Goal: Transaction & Acquisition: Download file/media

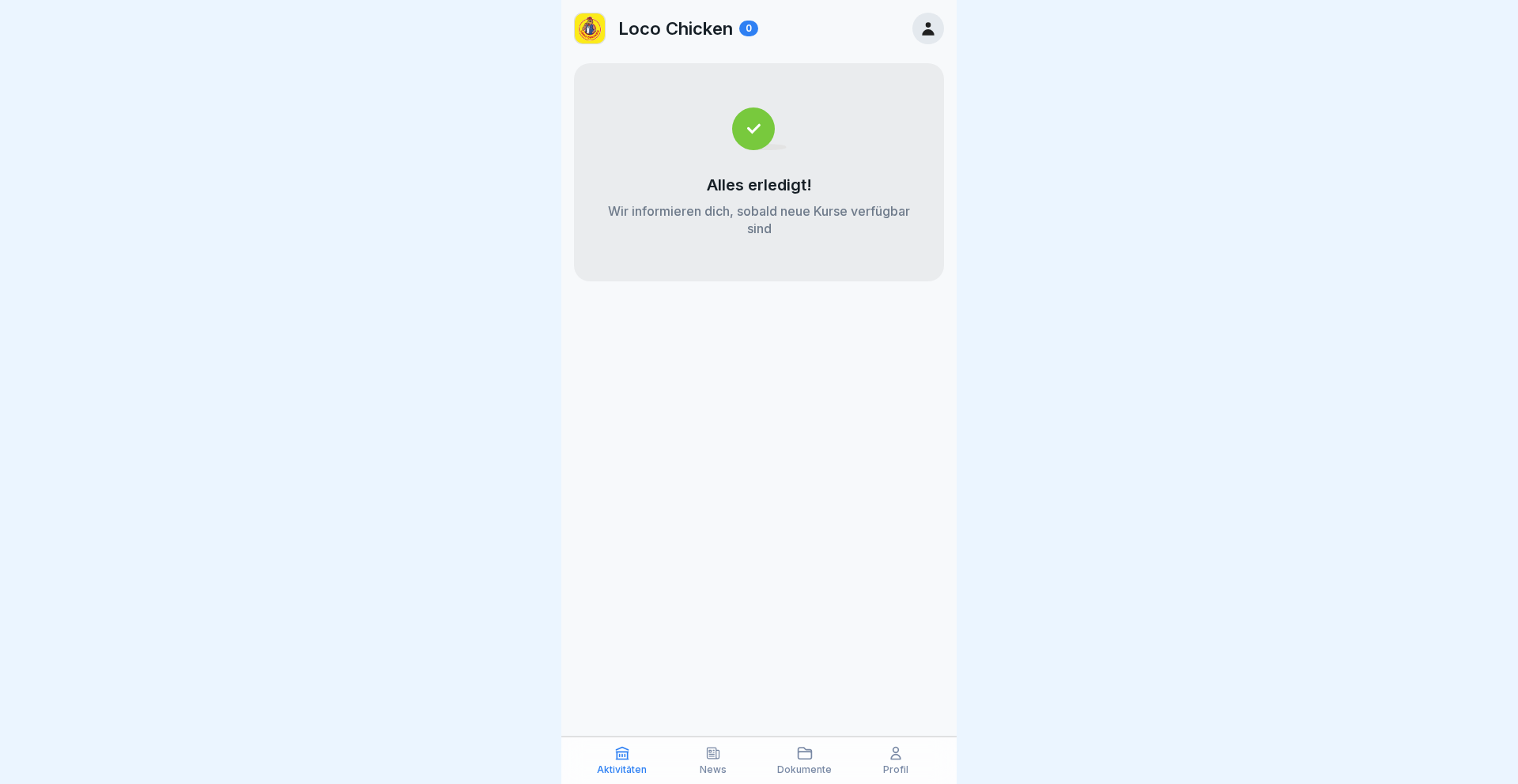
click at [938, 30] on div at bounding box center [928, 28] width 32 height 32
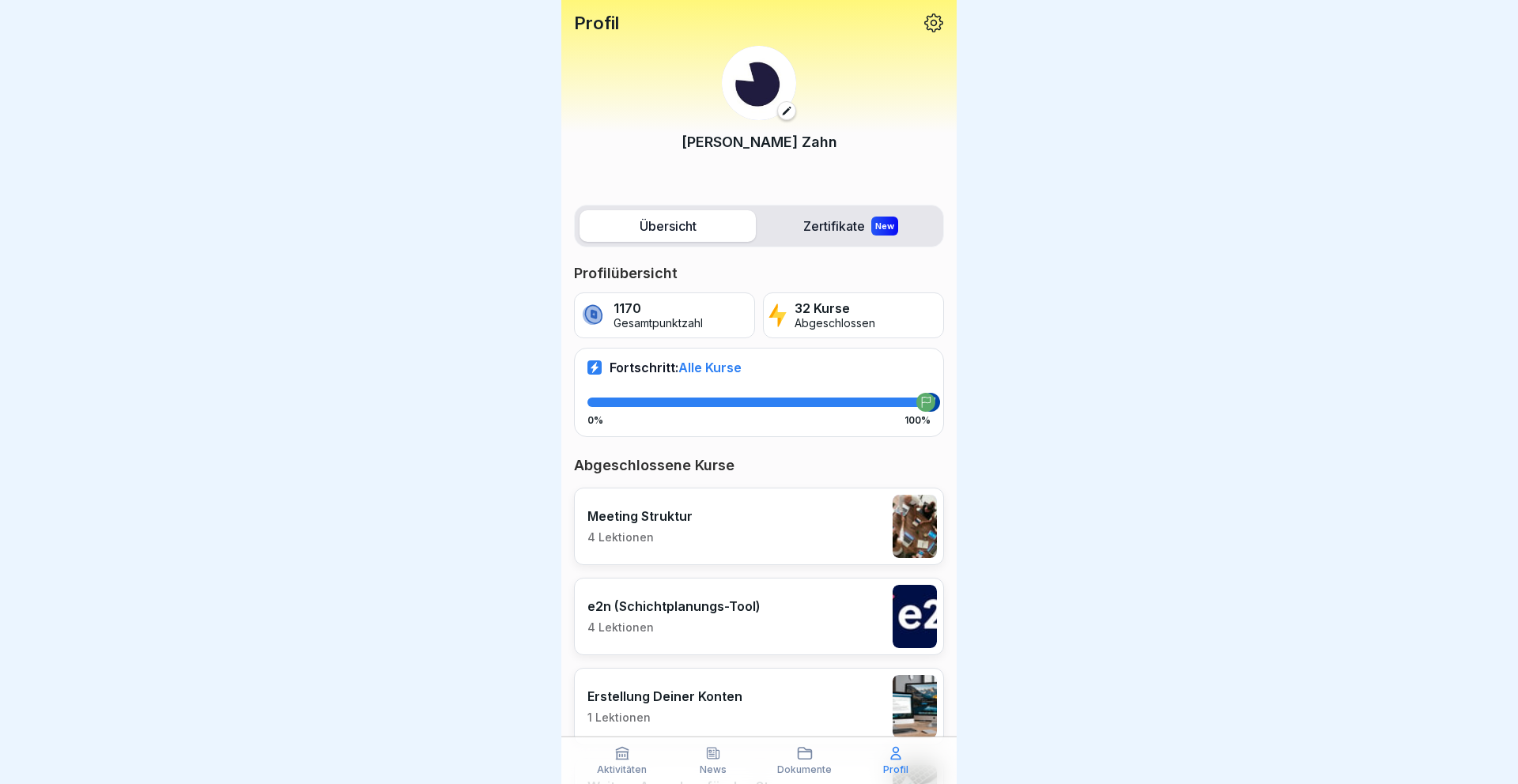
click at [937, 23] on icon at bounding box center [933, 23] width 19 height 19
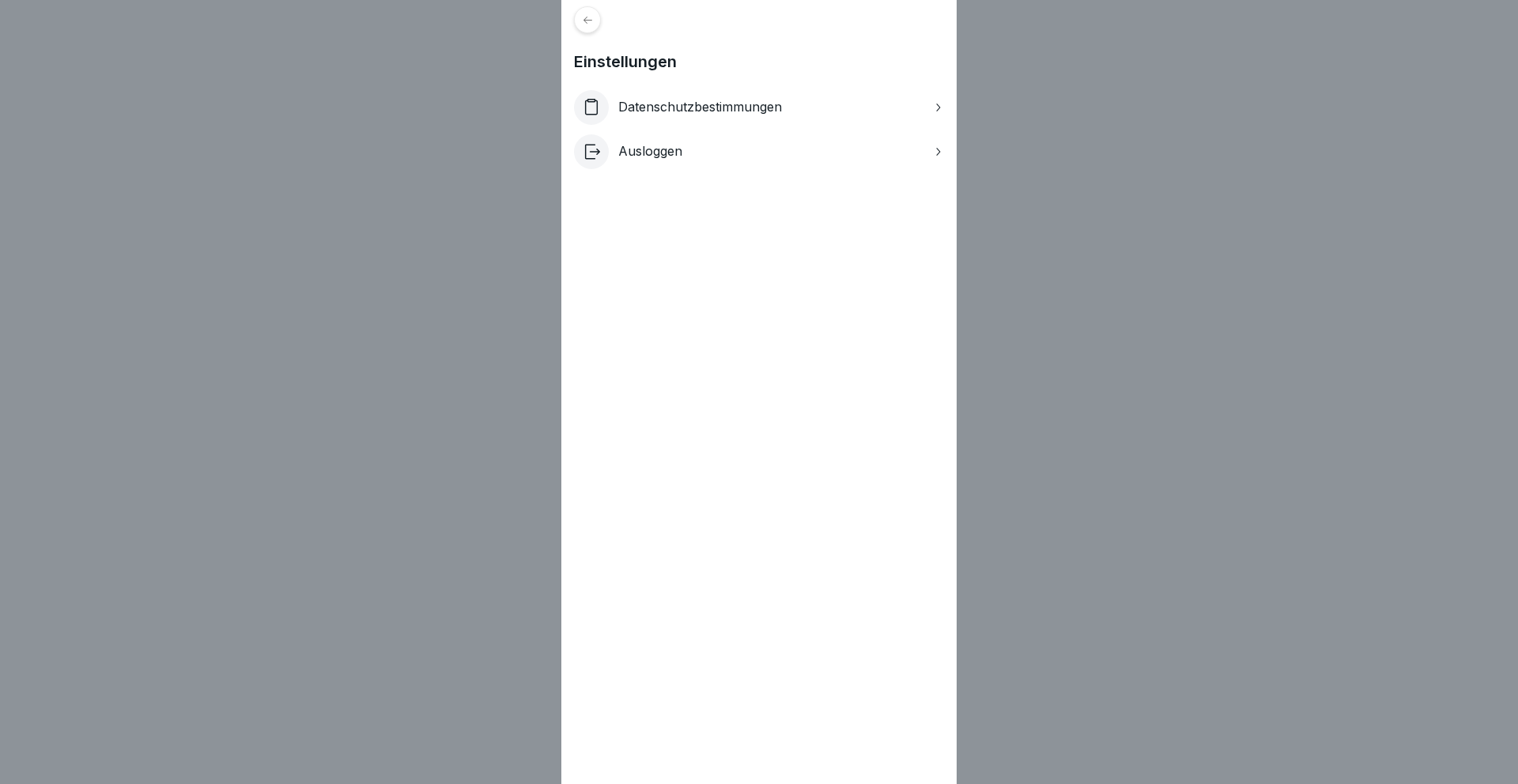
click at [1006, 96] on div "Einstellungen Datenschutzbestimmungen Ausloggen" at bounding box center [759, 392] width 1518 height 784
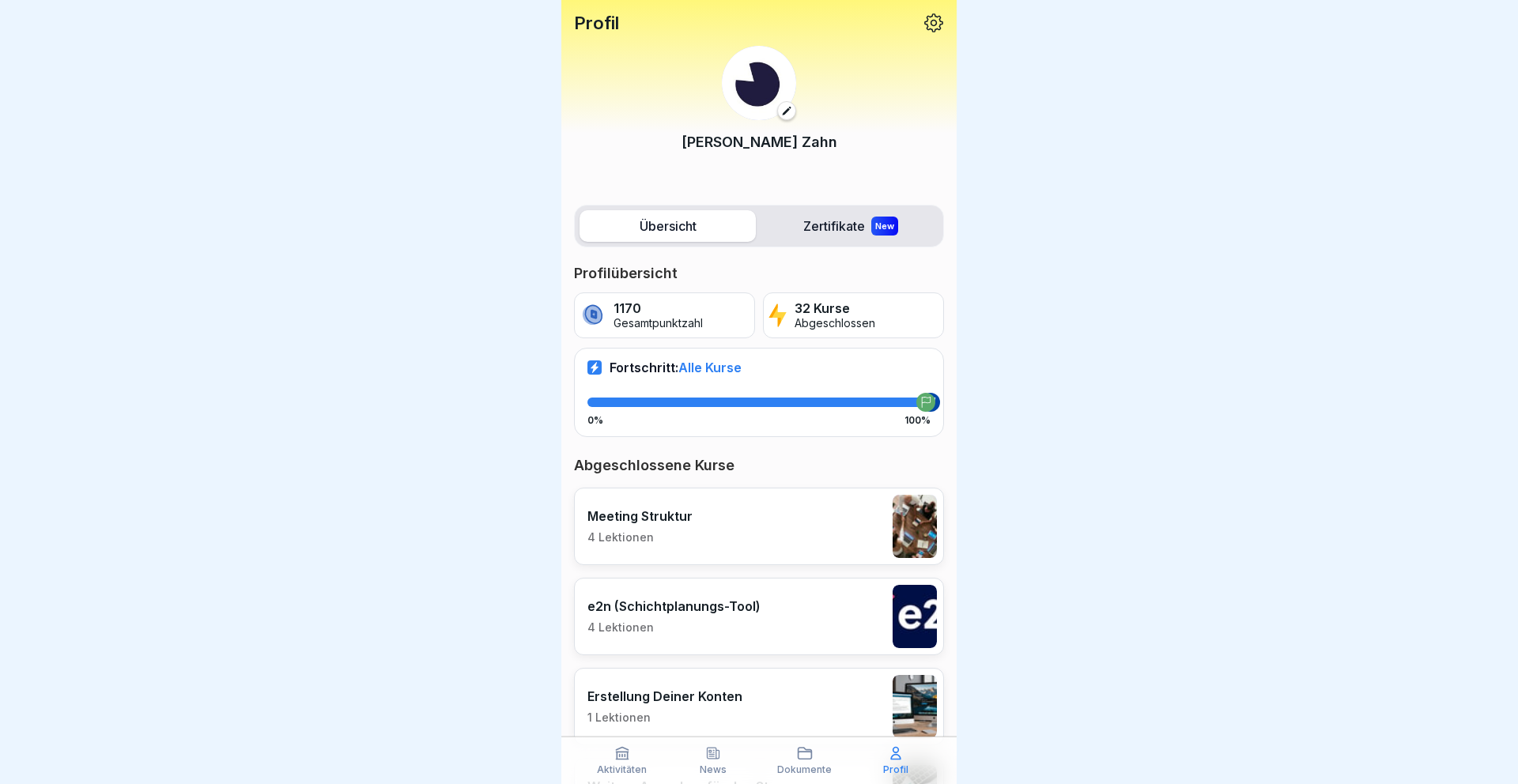
click at [588, 19] on p "Profil" at bounding box center [597, 23] width 45 height 21
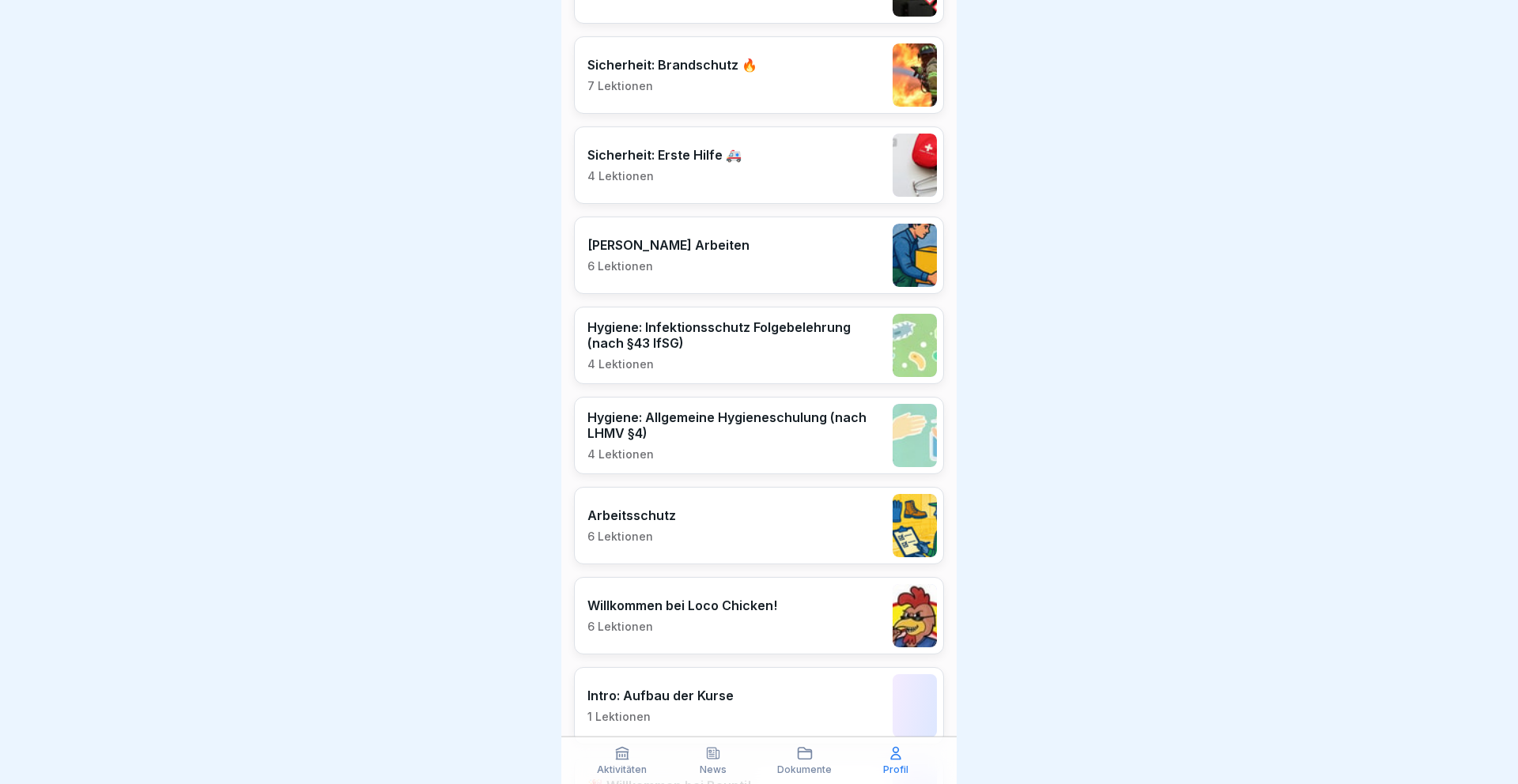
scroll to position [2667, 0]
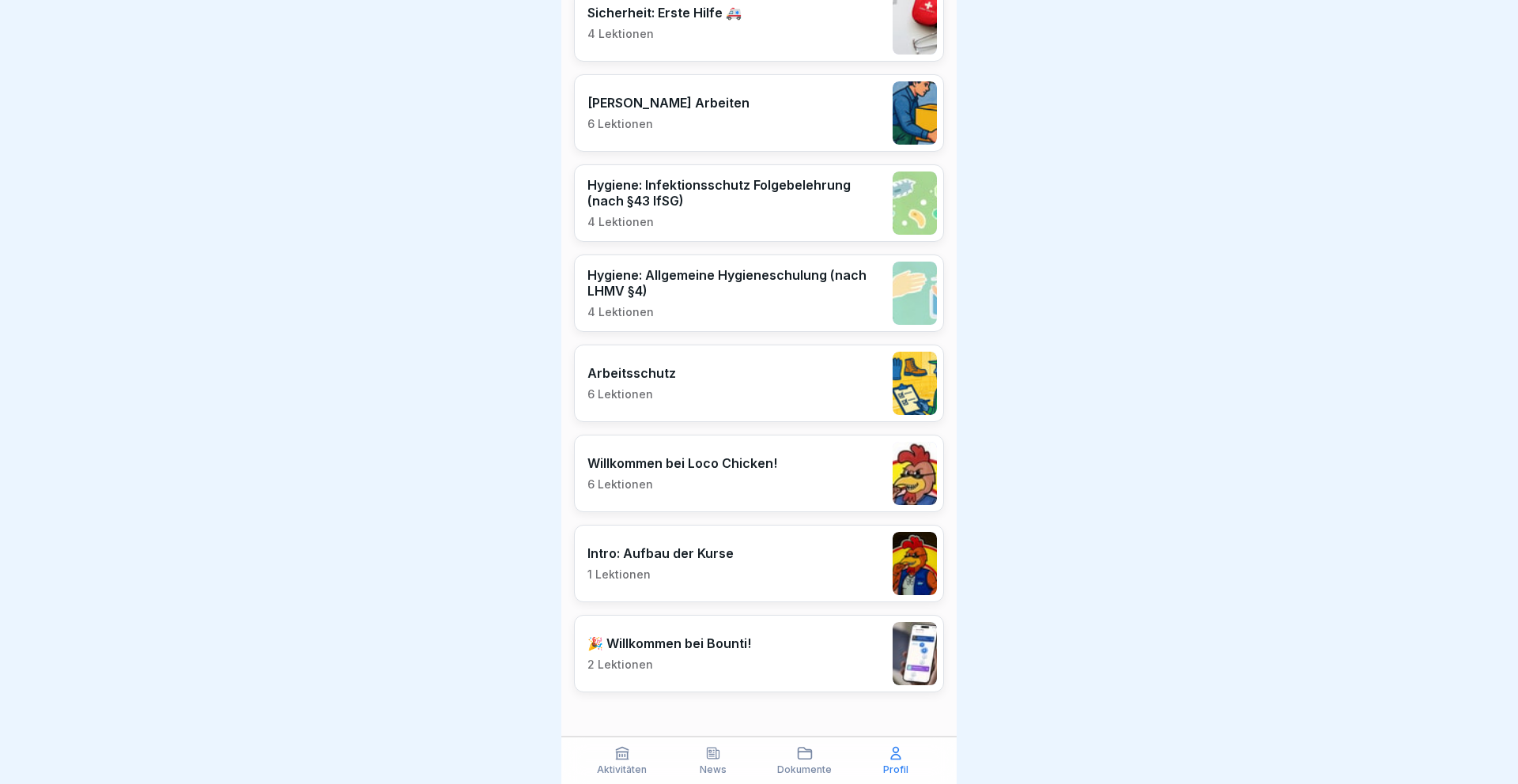
click at [650, 764] on div "Aktivitäten" at bounding box center [622, 760] width 84 height 30
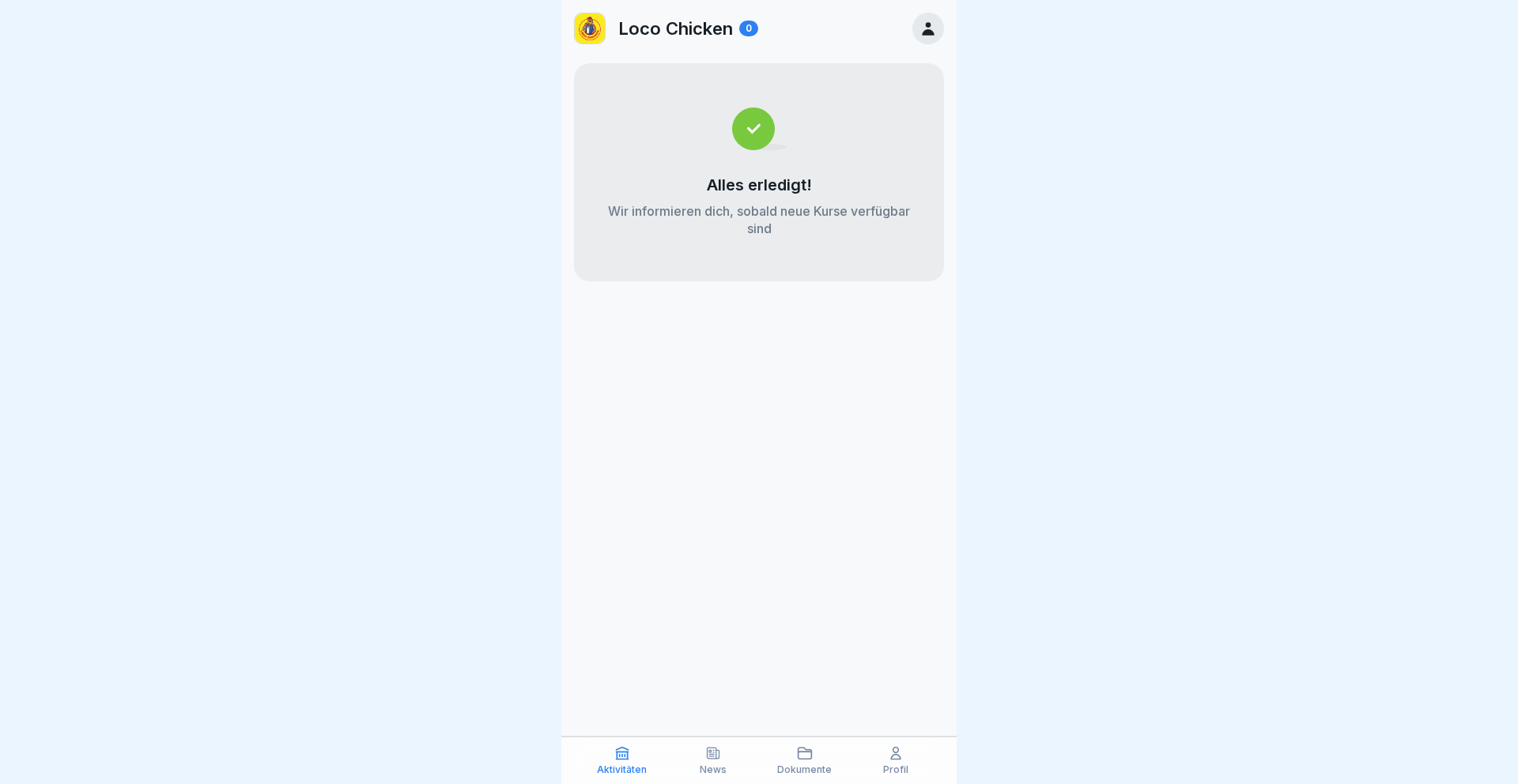
click at [813, 767] on p "Dokumente" at bounding box center [804, 770] width 54 height 11
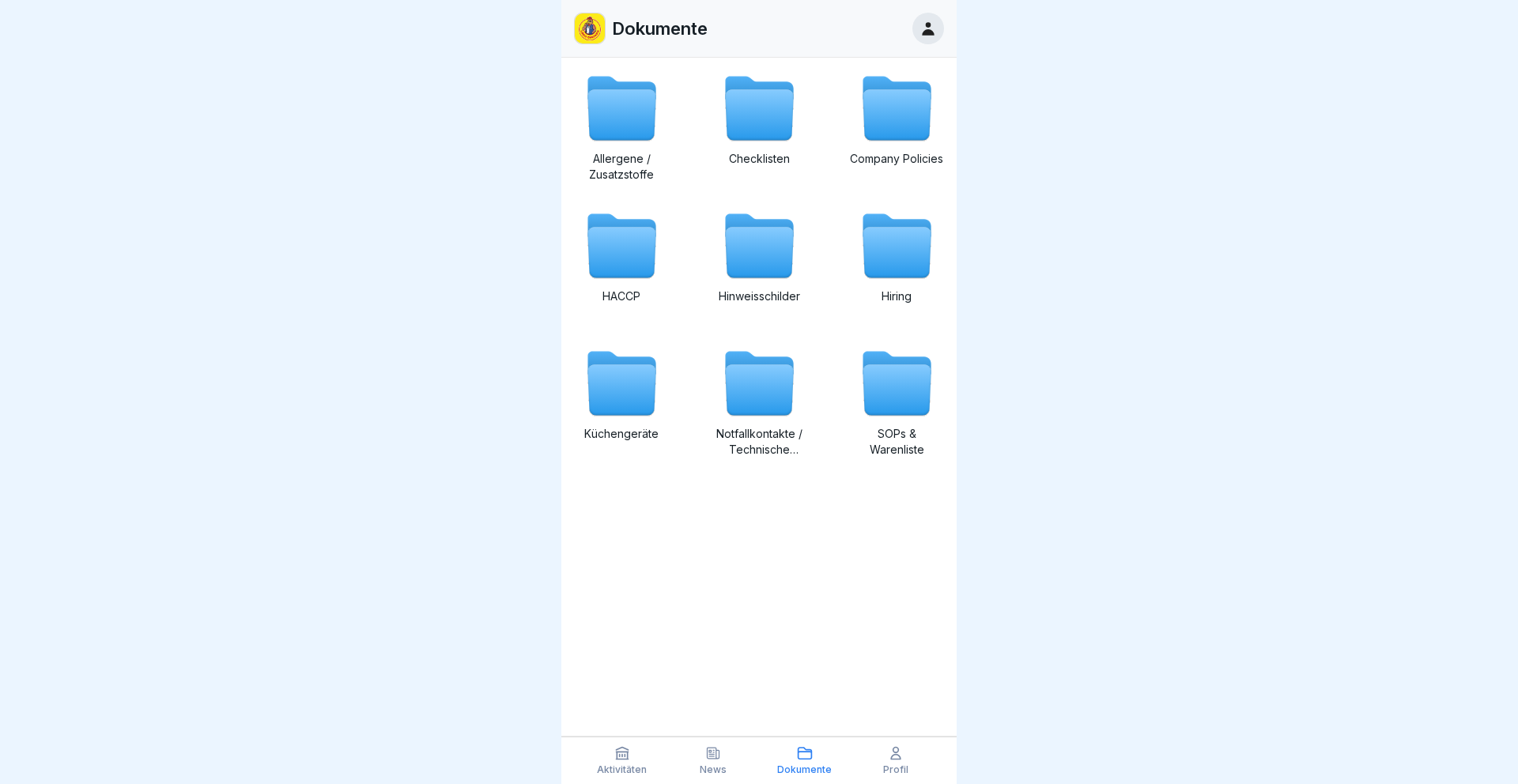
click at [886, 758] on div "Profil" at bounding box center [896, 760] width 84 height 30
click at [898, 762] on div "Profil" at bounding box center [896, 760] width 84 height 30
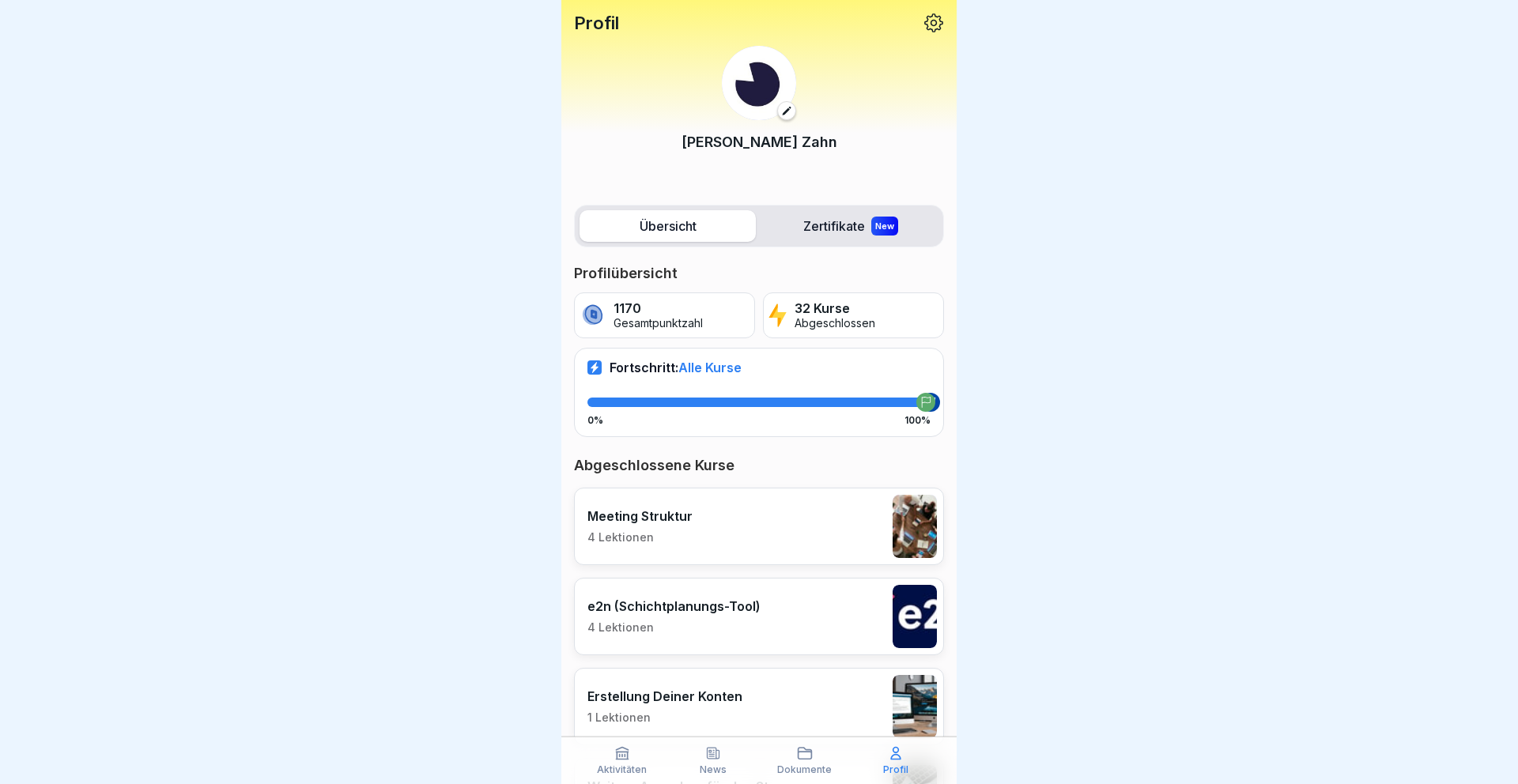
click at [898, 762] on div "Profil" at bounding box center [896, 760] width 84 height 30
click at [804, 740] on div "Aktivitäten News Dokumente Profil" at bounding box center [759, 761] width 395 height 48
click at [794, 206] on div "Übersicht Zertifikate New" at bounding box center [759, 226] width 370 height 42
click at [833, 225] on label "Zertifikate New" at bounding box center [850, 226] width 176 height 32
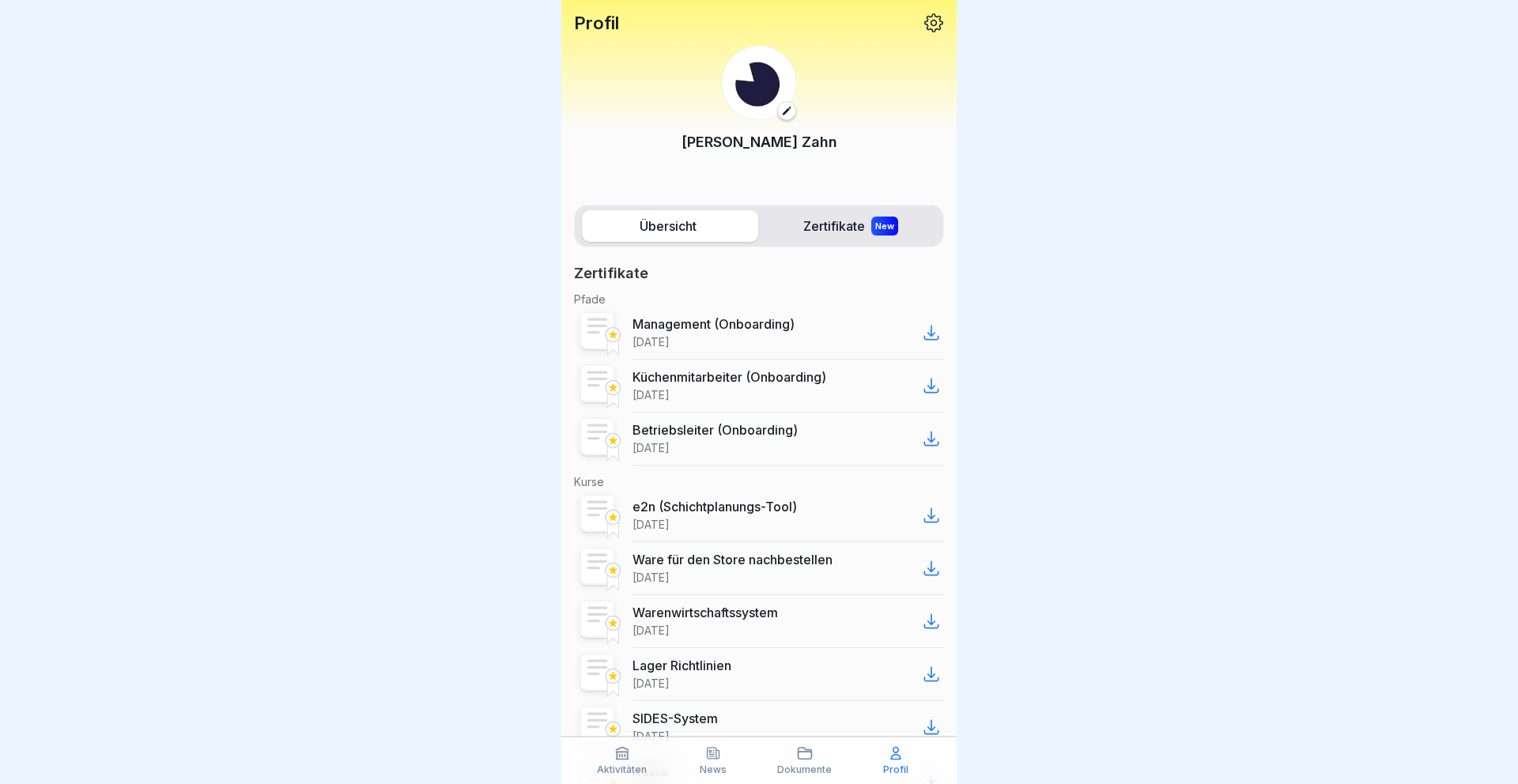
click at [833, 225] on label "Zertifikate New" at bounding box center [850, 226] width 176 height 32
click at [811, 761] on icon at bounding box center [805, 753] width 16 height 16
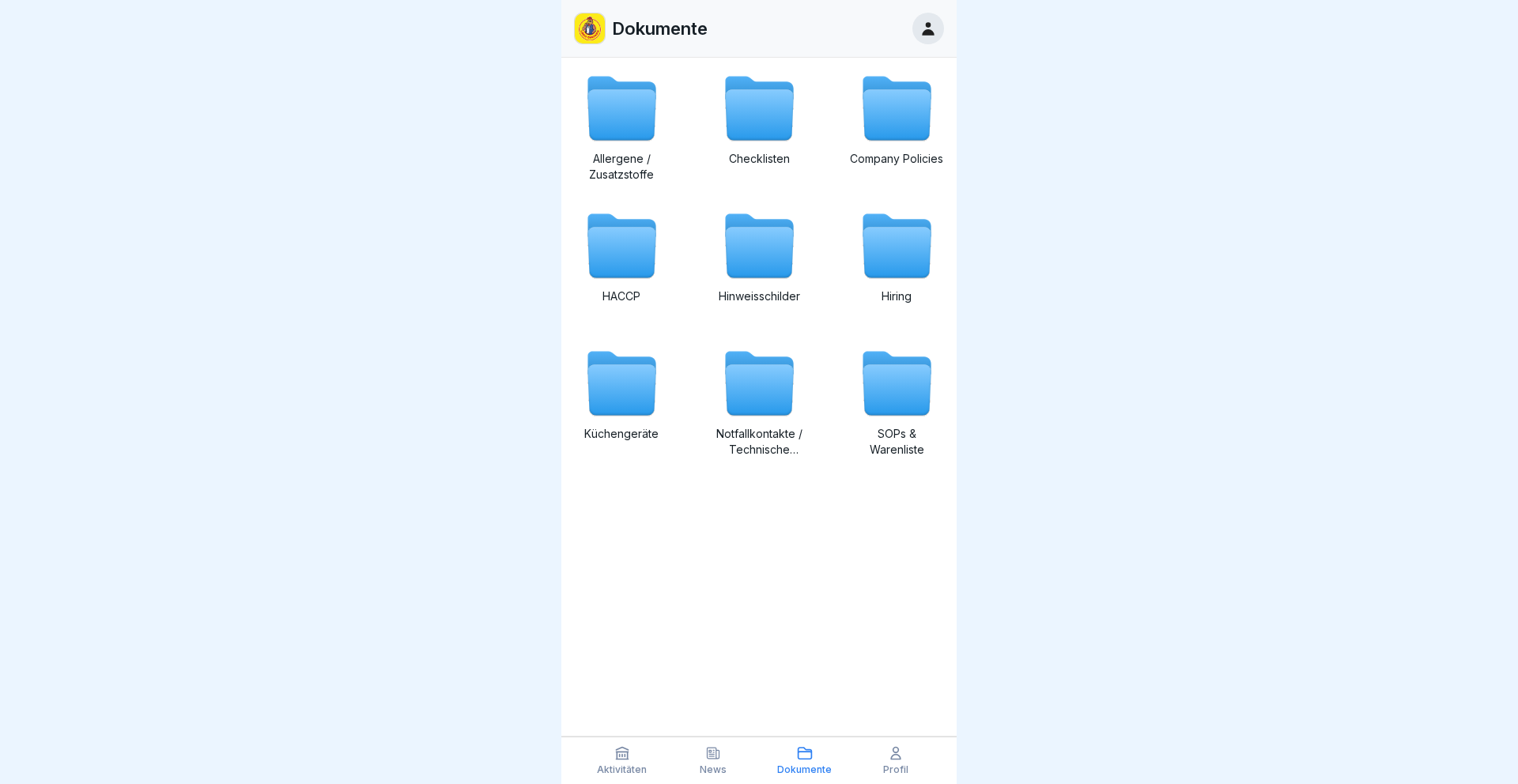
click at [633, 257] on icon at bounding box center [621, 253] width 68 height 51
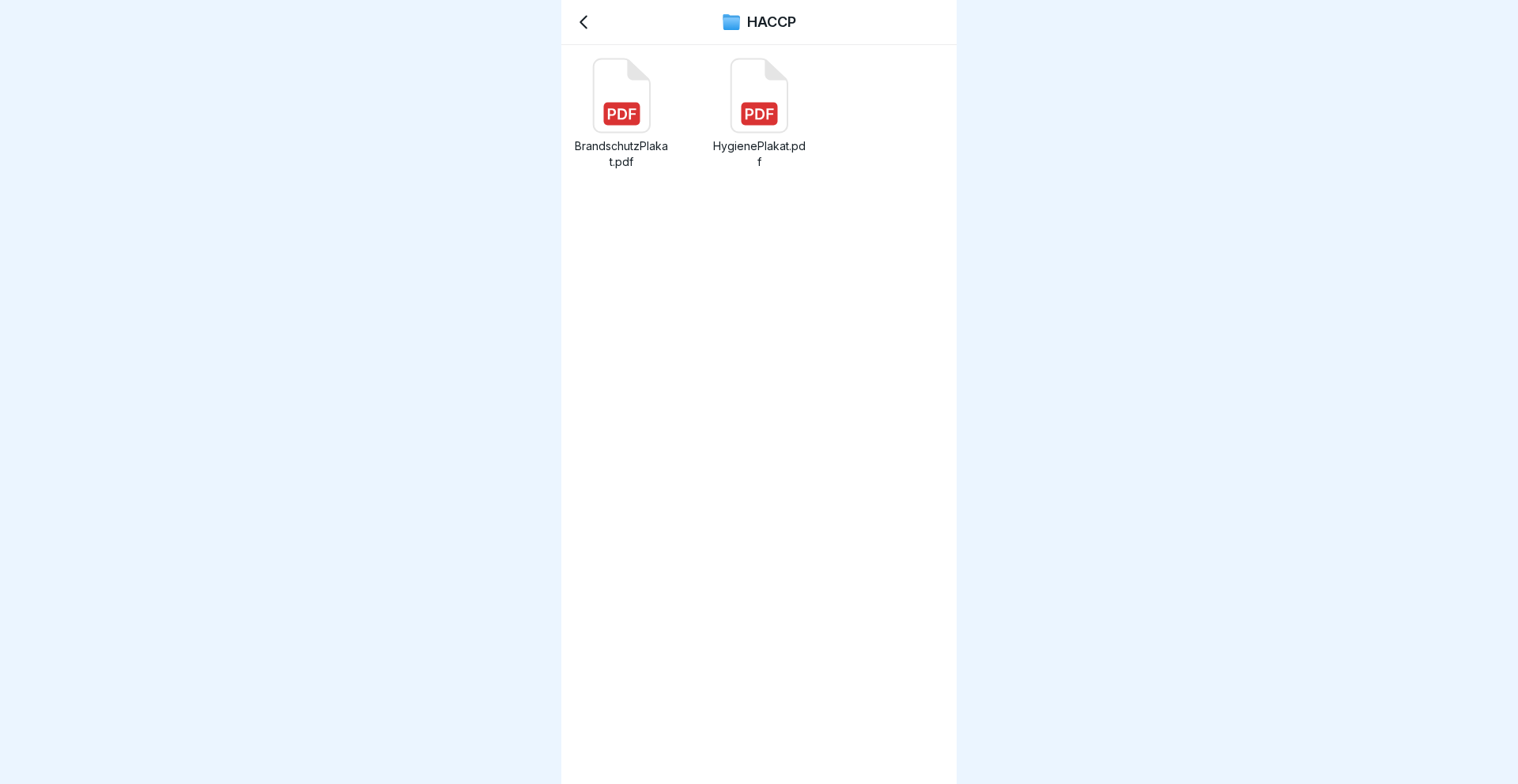
click at [585, 29] on icon at bounding box center [583, 22] width 19 height 19
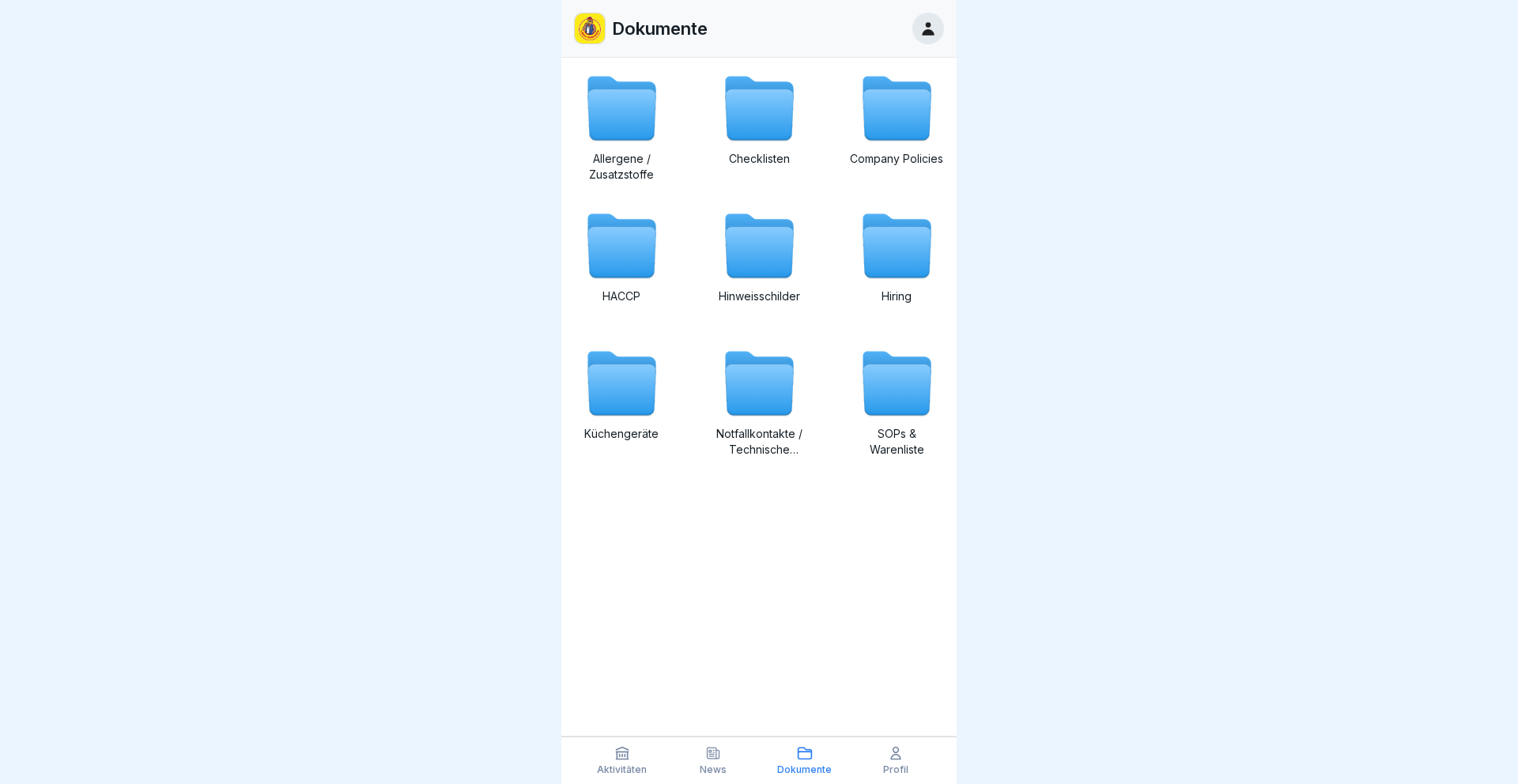
click at [746, 284] on div "Hinweisschilder" at bounding box center [759, 263] width 95 height 112
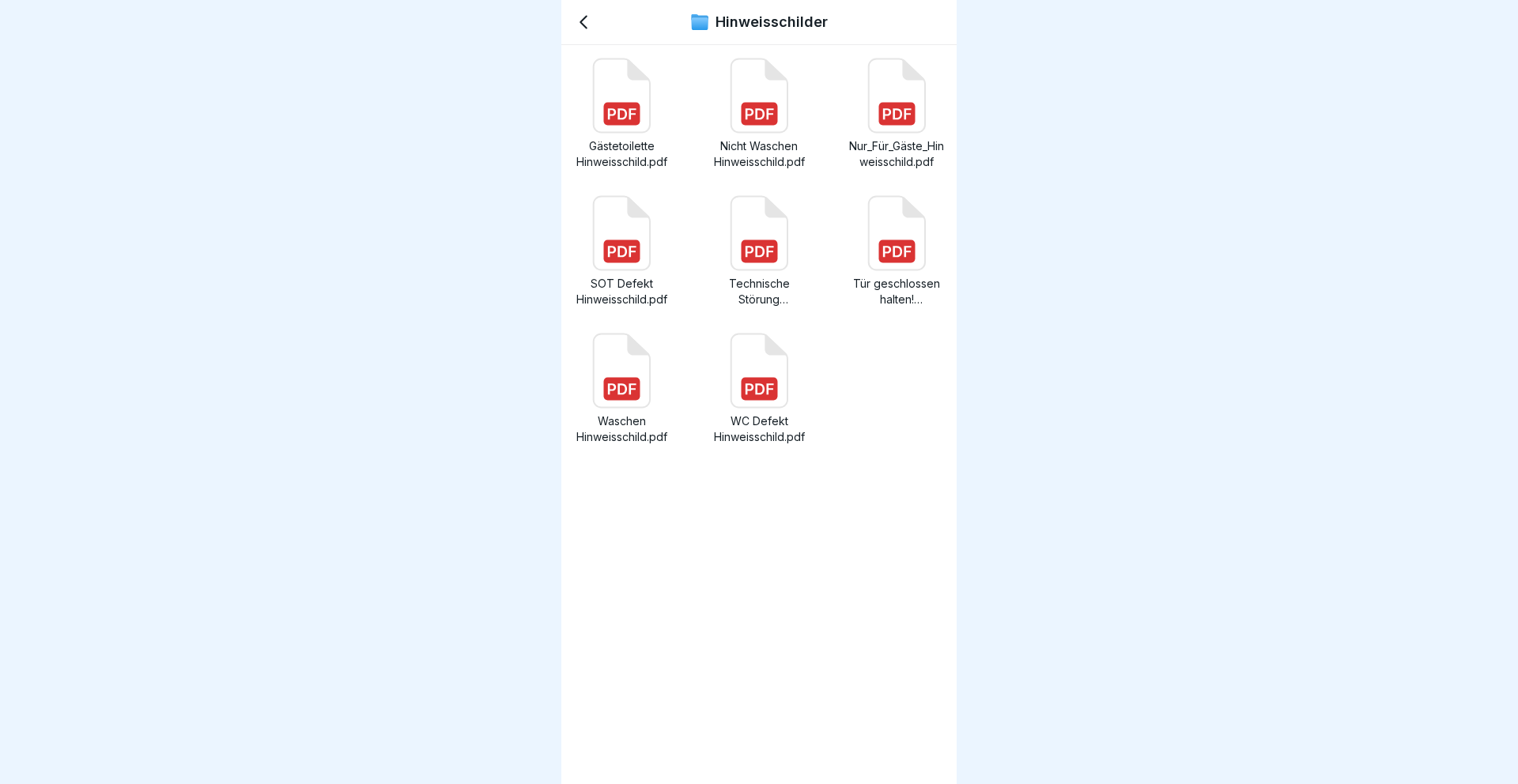
click at [589, 30] on icon at bounding box center [583, 22] width 19 height 19
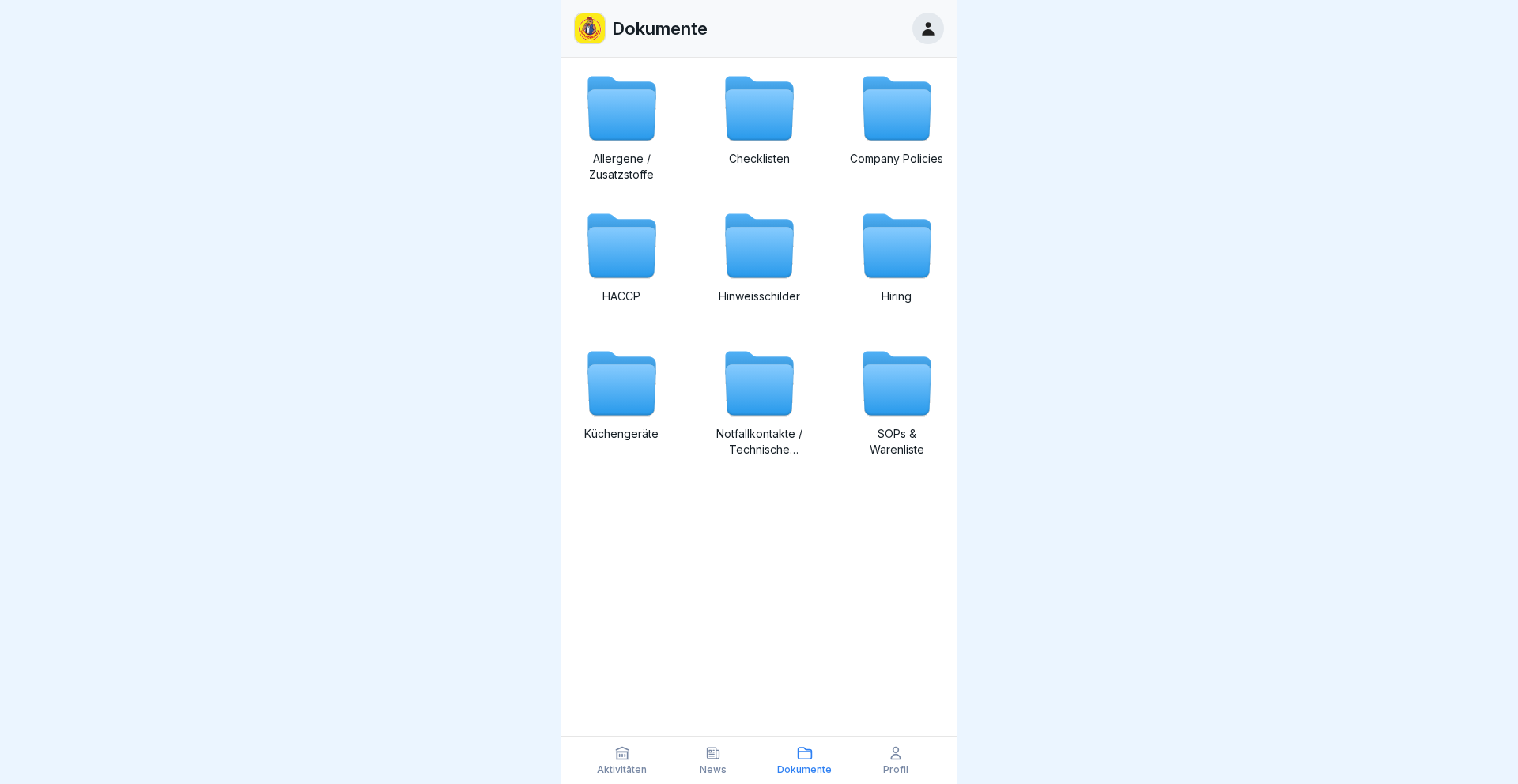
click at [900, 257] on icon at bounding box center [896, 253] width 68 height 51
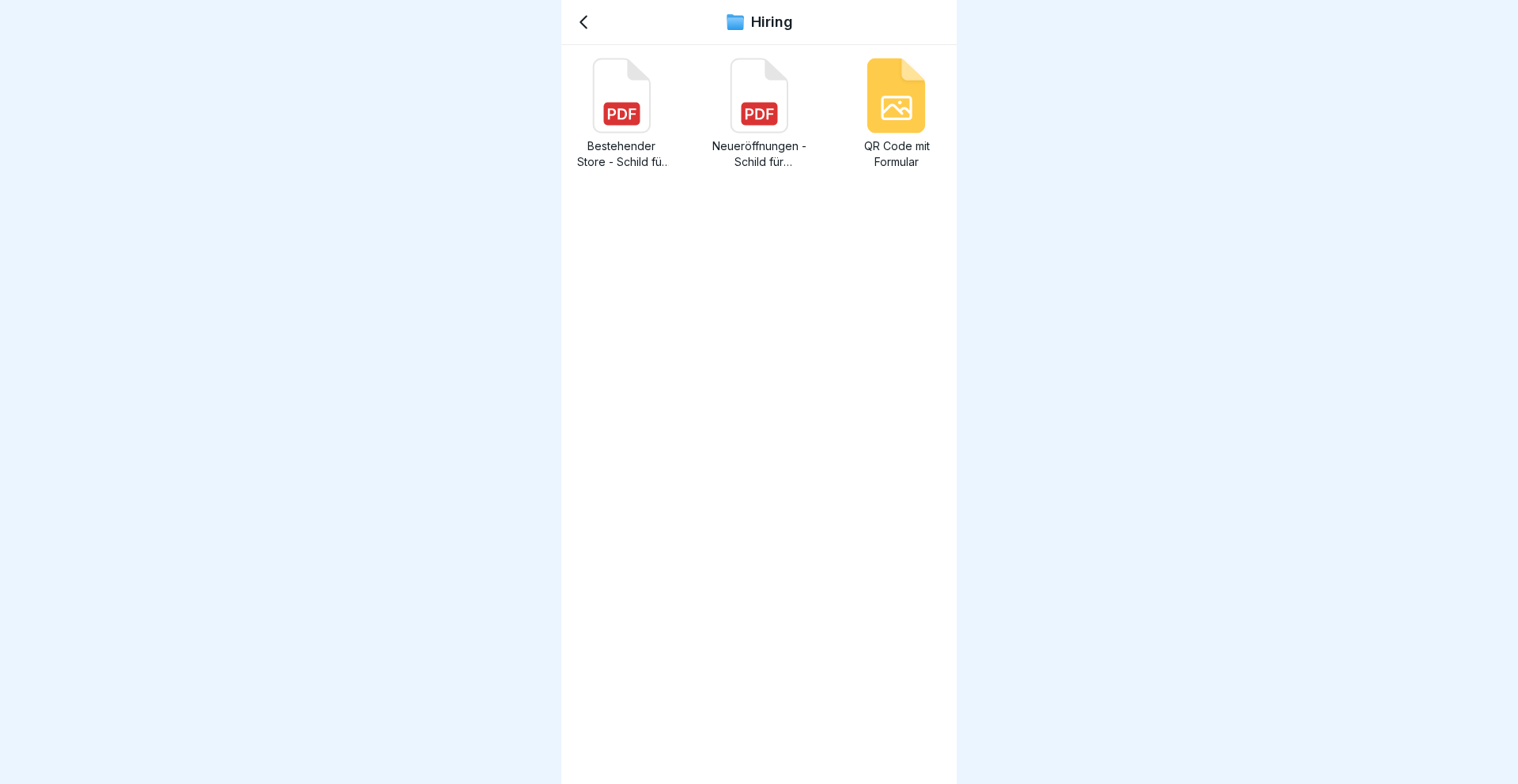
click at [580, 24] on icon at bounding box center [583, 22] width 19 height 19
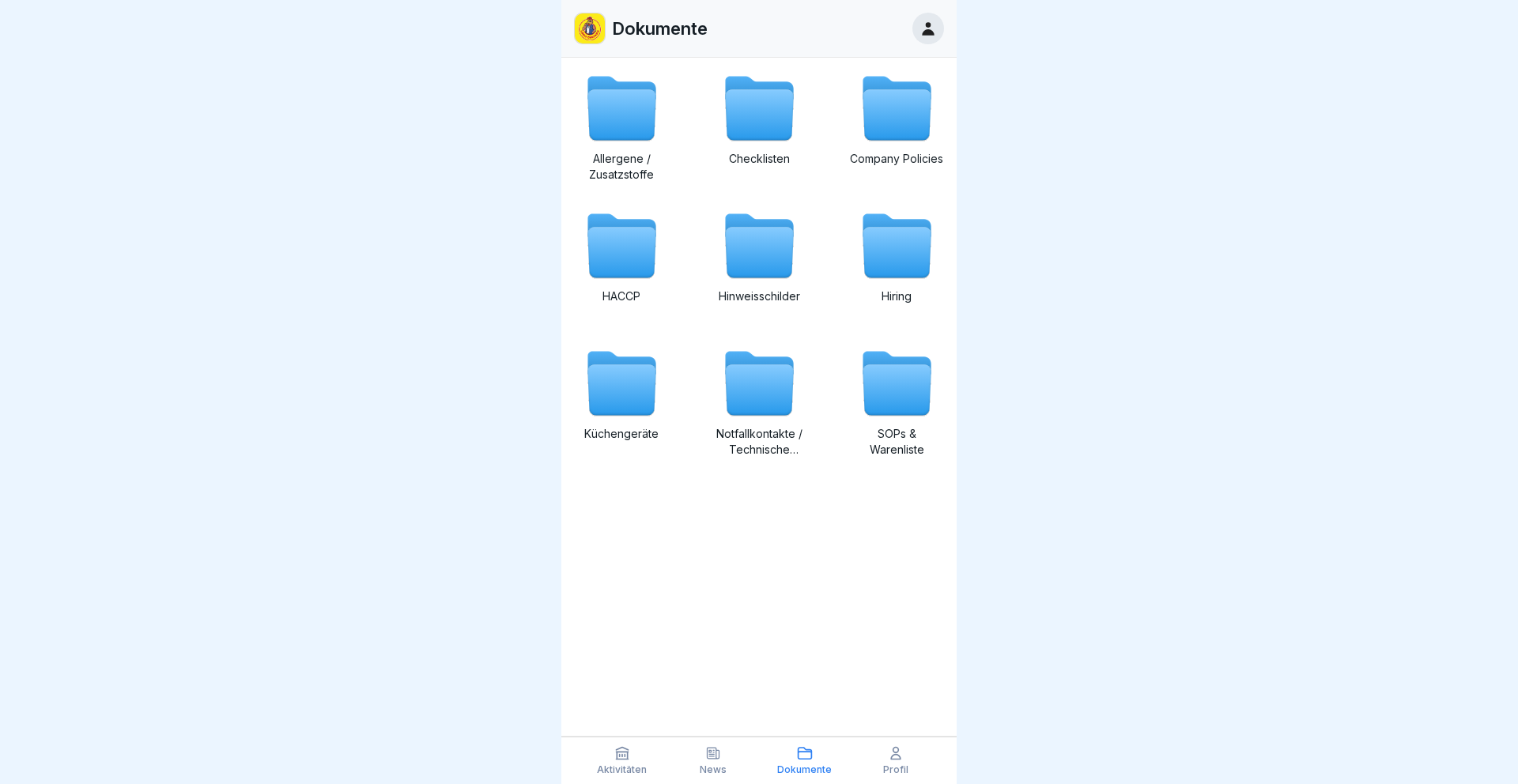
click at [636, 410] on icon at bounding box center [621, 391] width 68 height 51
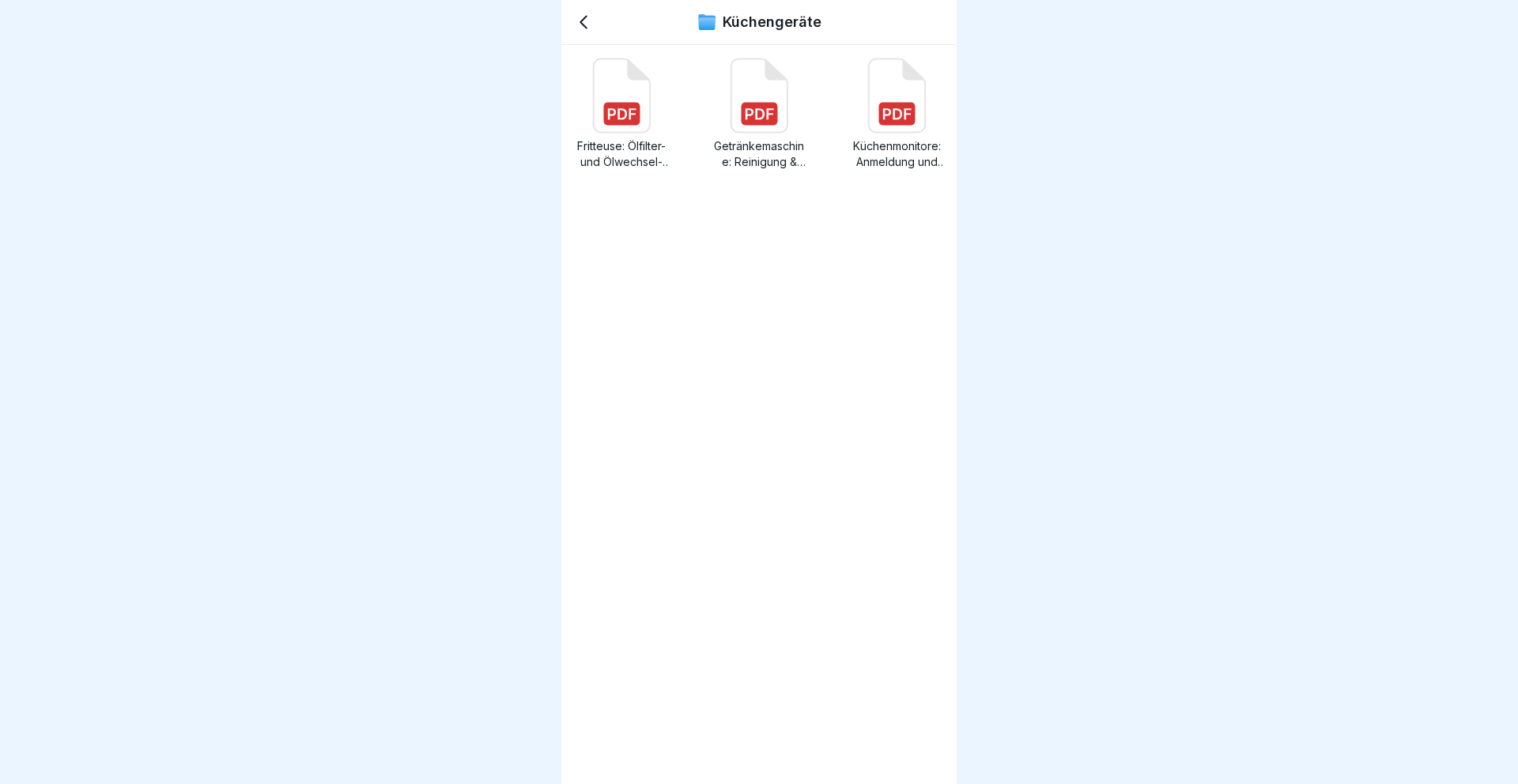
click at [618, 106] on rect at bounding box center [622, 114] width 36 height 23
click at [905, 109] on icon at bounding box center [898, 114] width 29 height 11
click at [593, 11] on div "Küchengeräte" at bounding box center [759, 23] width 395 height 45
click at [586, 22] on icon at bounding box center [583, 22] width 19 height 19
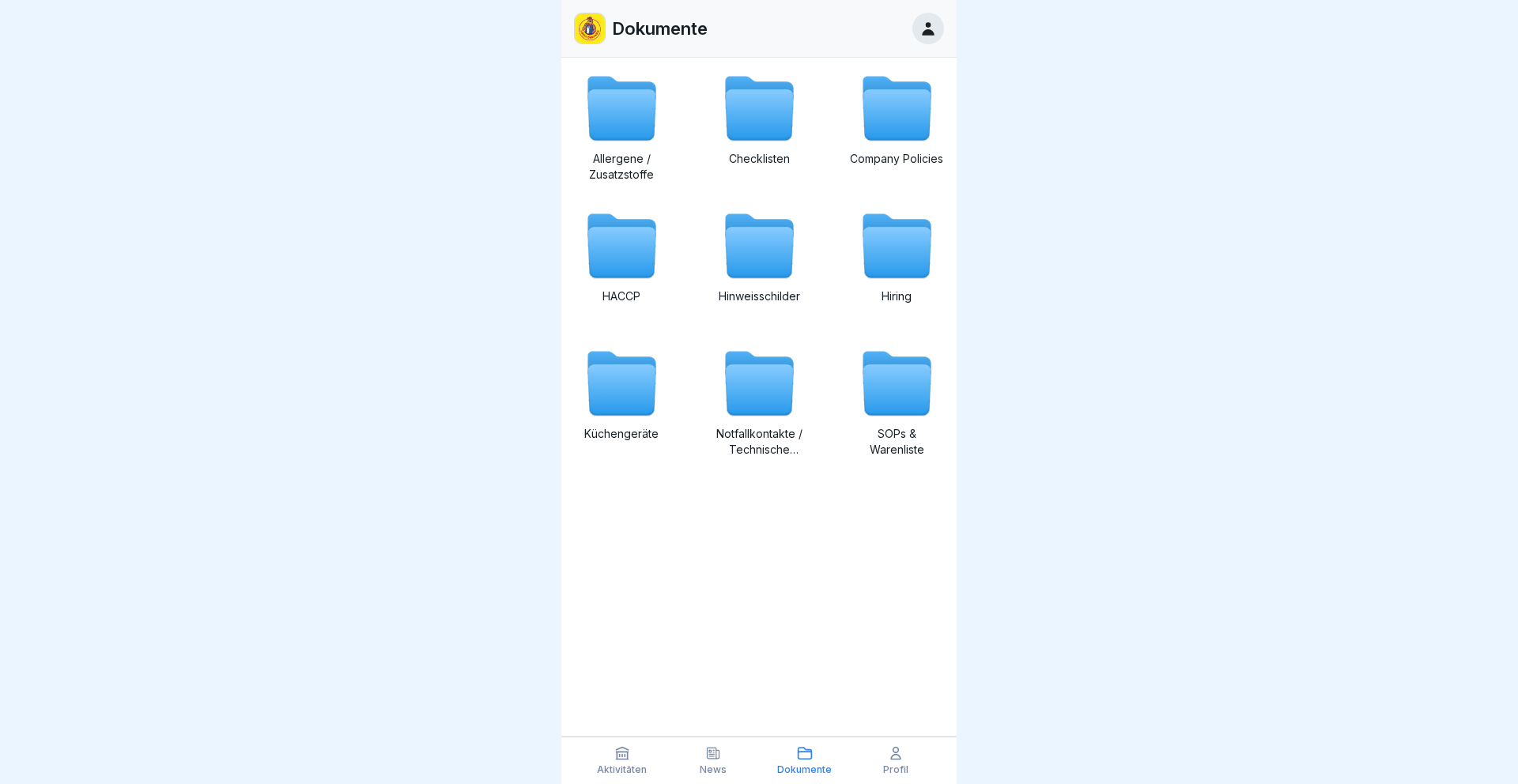
click at [907, 414] on icon at bounding box center [896, 391] width 68 height 51
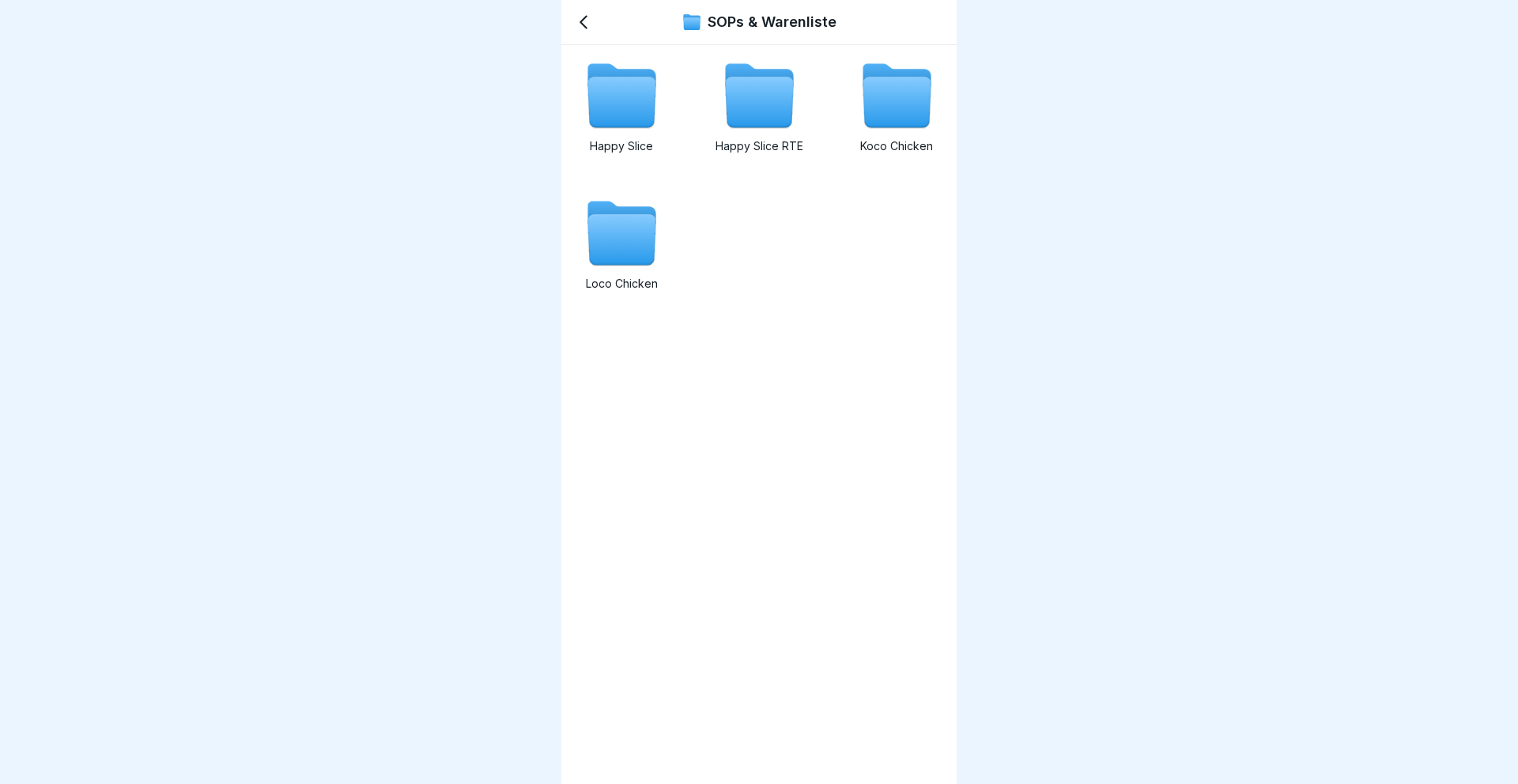
click at [643, 259] on icon at bounding box center [621, 240] width 68 height 51
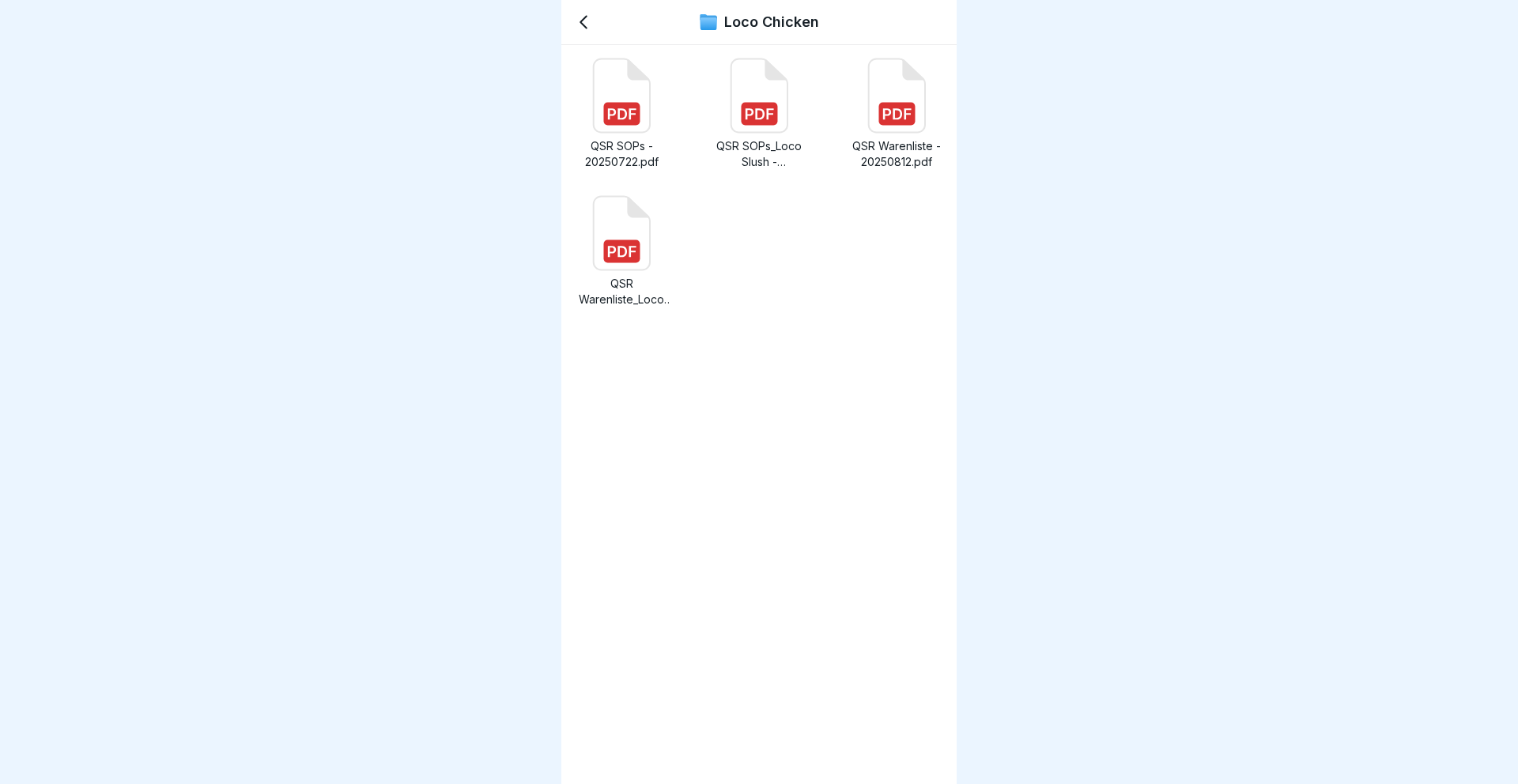
click at [626, 154] on p "QSR SOPs - 20250722.pdf" at bounding box center [621, 153] width 95 height 32
